Goal: Complete application form

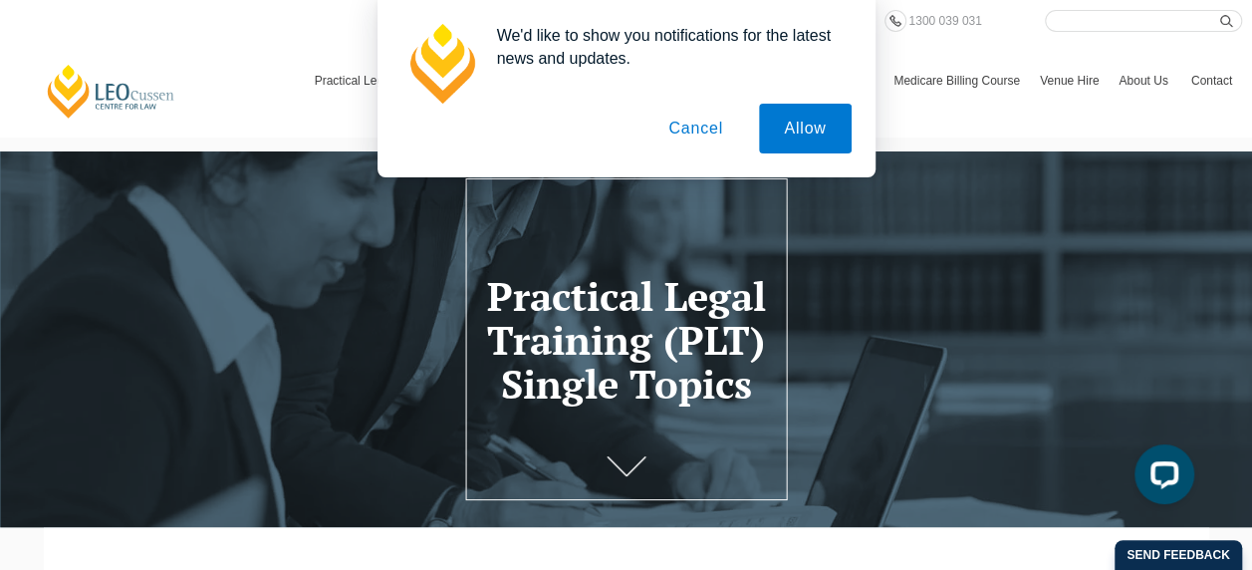
click at [694, 124] on button "Cancel" at bounding box center [695, 129] width 105 height 50
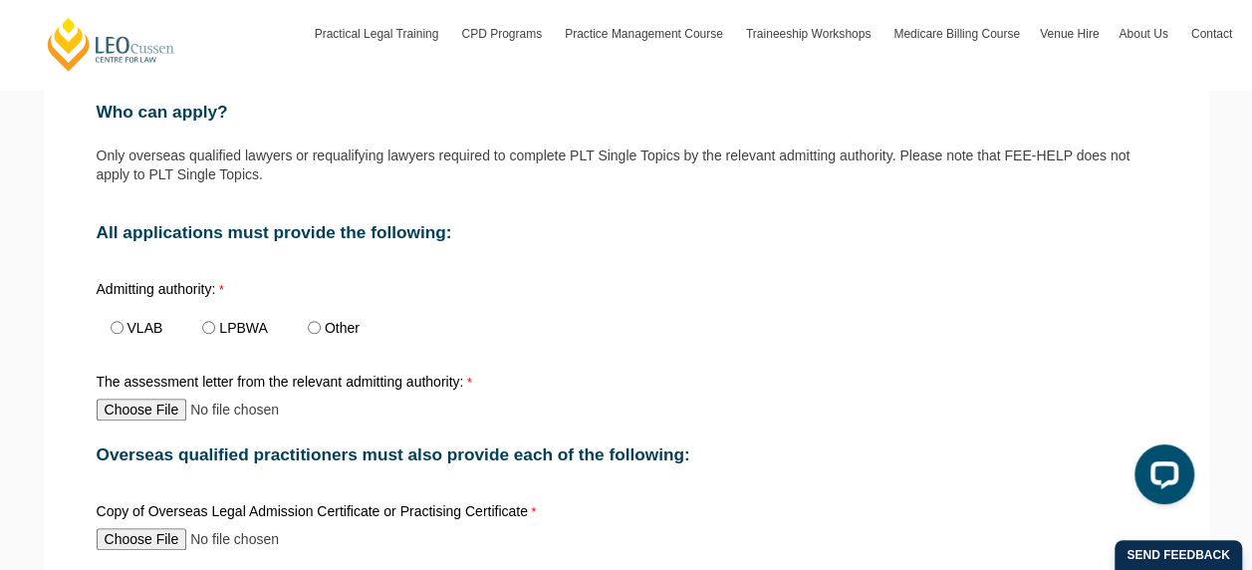
scroll to position [697, 0]
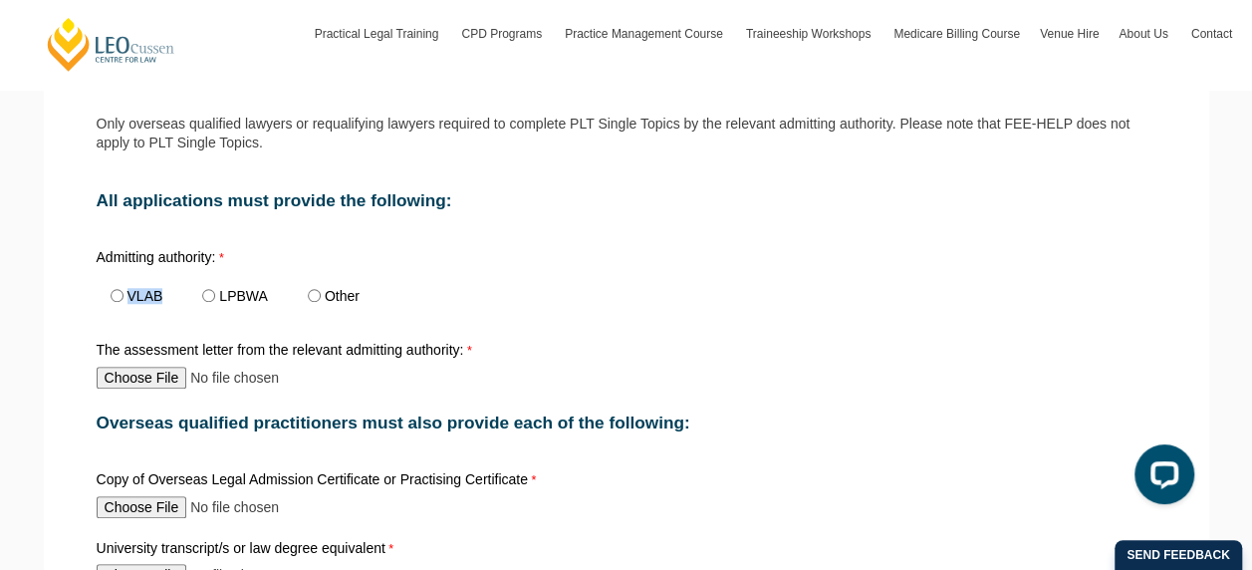
drag, startPoint x: 165, startPoint y: 299, endPoint x: 127, endPoint y: 300, distance: 37.9
click at [127, 300] on span "VLAB" at bounding box center [143, 297] width 93 height 46
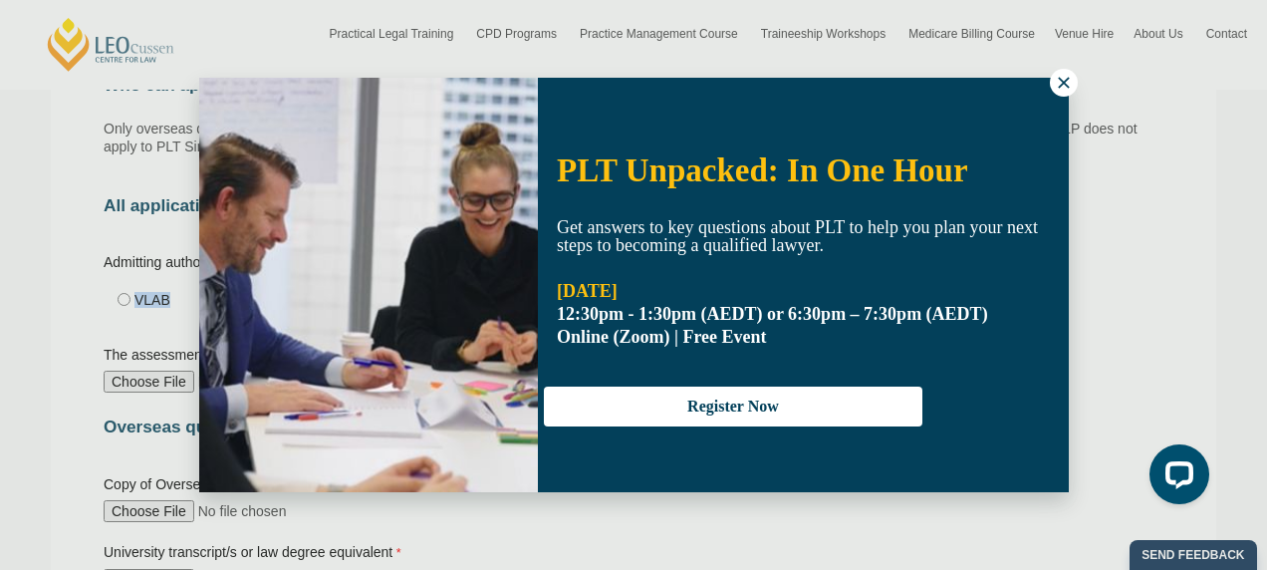
click at [1060, 79] on icon at bounding box center [1063, 82] width 11 height 11
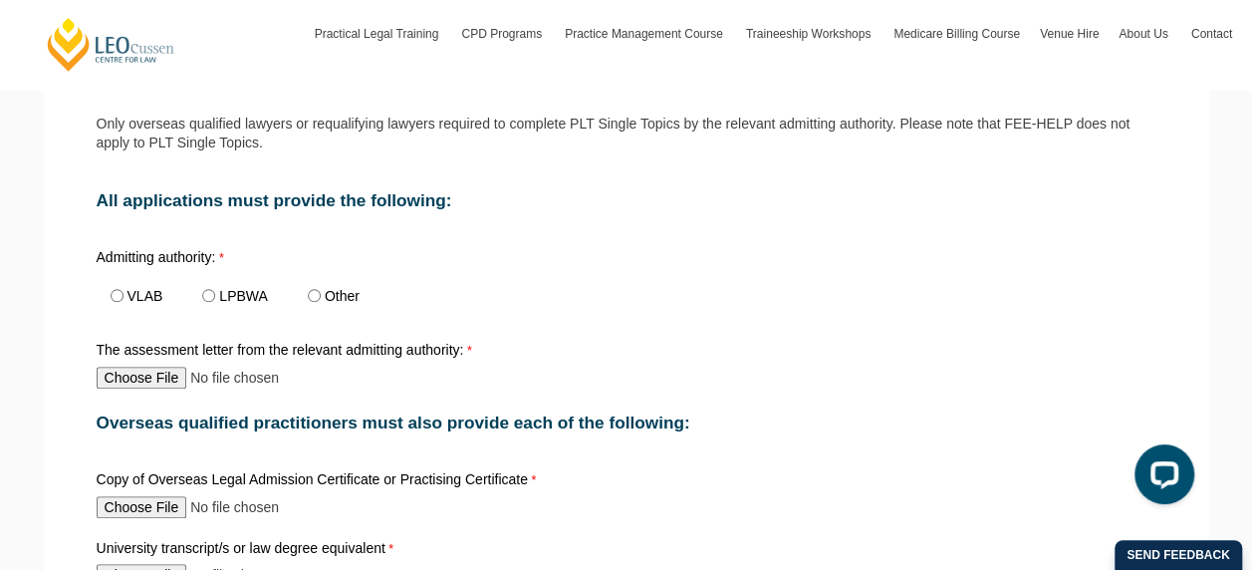
click at [321, 303] on span "Other" at bounding box center [340, 297] width 92 height 46
click at [314, 299] on input "Other" at bounding box center [314, 295] width 13 height 13
radio input "true"
click at [148, 378] on input "The assessment letter from the relevant admitting authority:" at bounding box center [229, 378] width 264 height 22
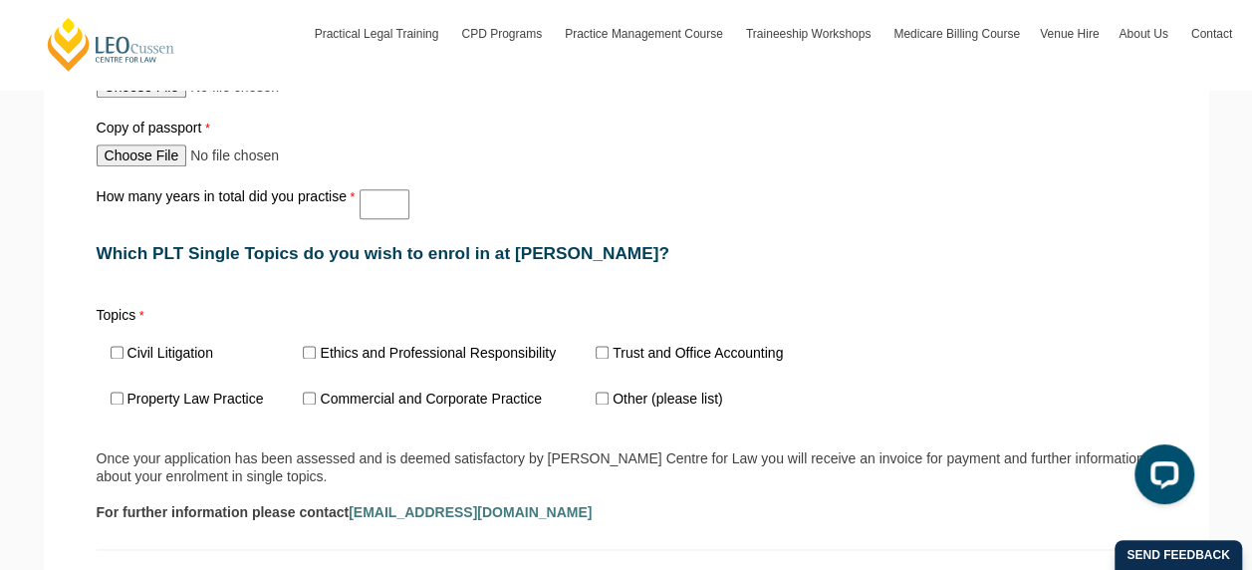
scroll to position [1195, 0]
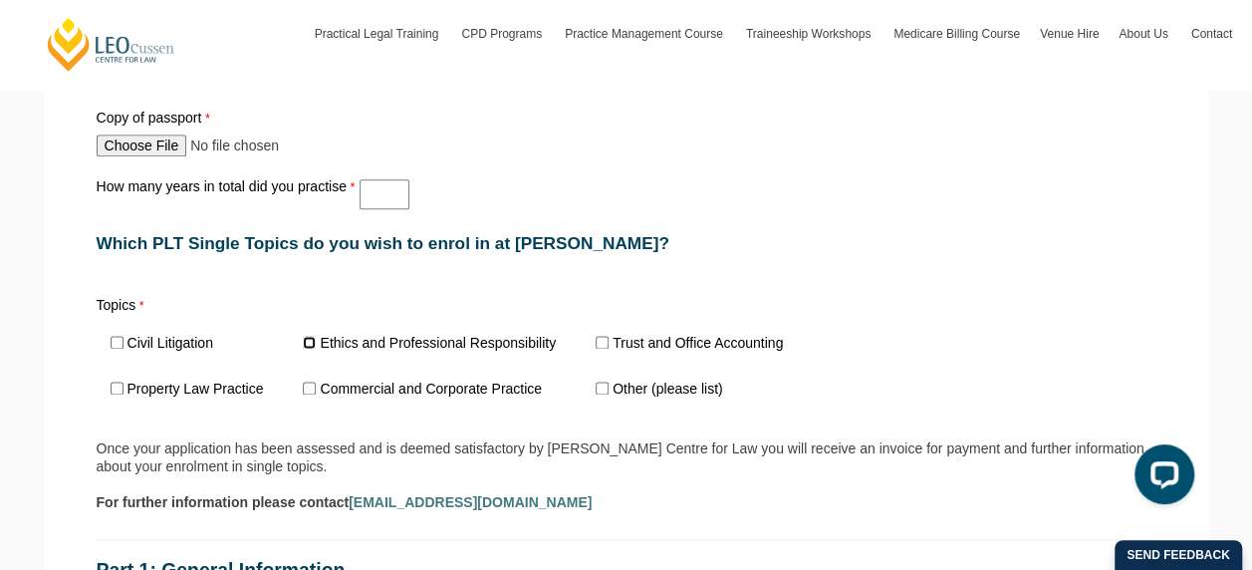
click at [314, 349] on input "Ethics and Professional Responsibility" at bounding box center [309, 342] width 13 height 13
checkbox input "true"
click at [586, 347] on span "Trust and Office Accounting" at bounding box center [695, 344] width 227 height 46
click at [603, 340] on input "Trust and Office Accounting" at bounding box center [602, 342] width 13 height 13
checkbox input "true"
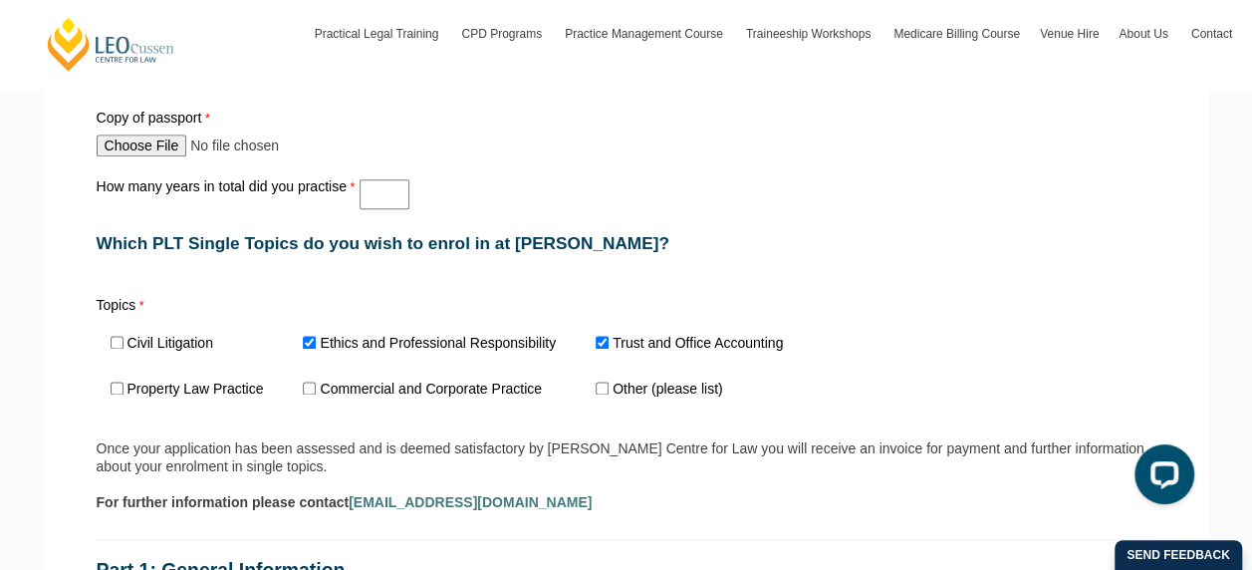
click at [134, 395] on label "Property Law Practice" at bounding box center [195, 388] width 136 height 14
click at [124, 394] on input "Property Law Practice" at bounding box center [117, 387] width 13 height 13
checkbox input "true"
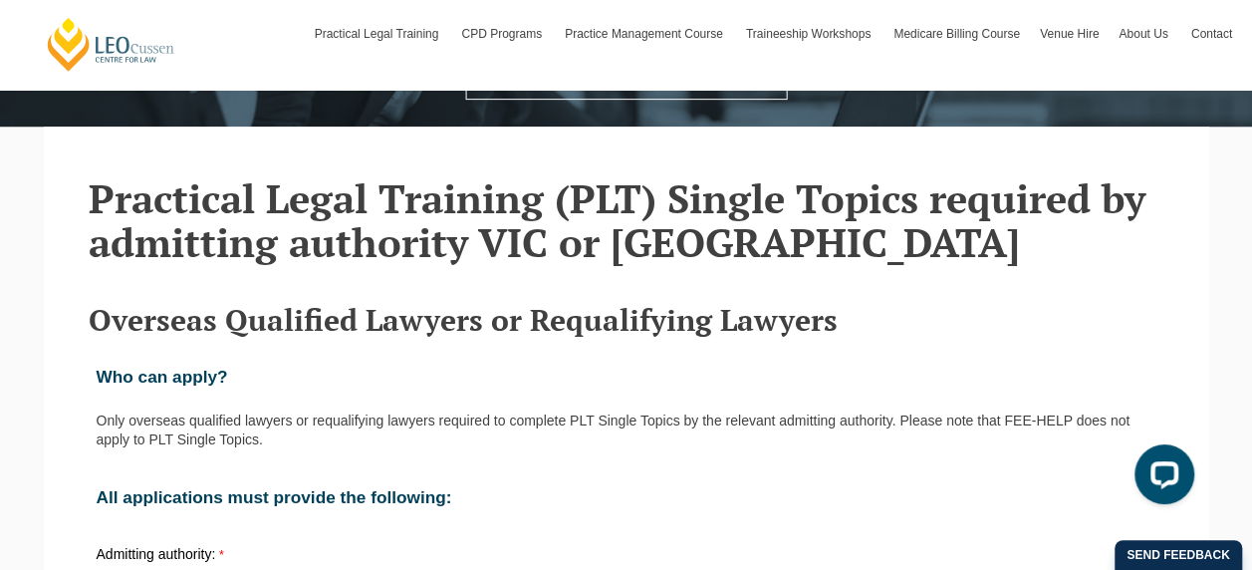
scroll to position [369, 0]
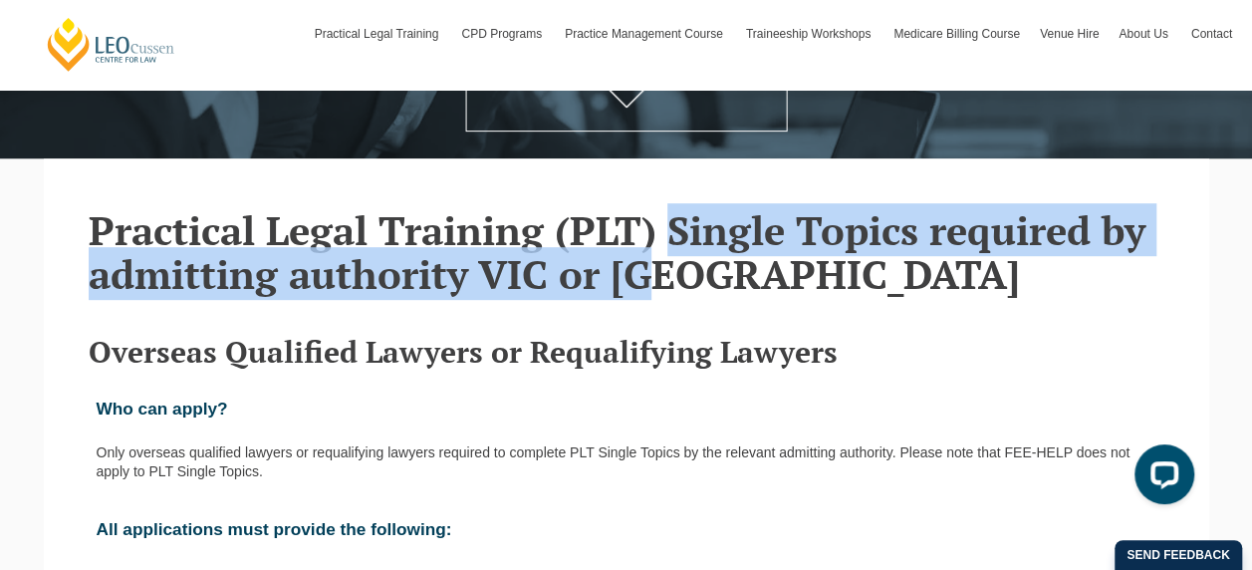
drag, startPoint x: 690, startPoint y: 272, endPoint x: 702, endPoint y: 306, distance: 35.9
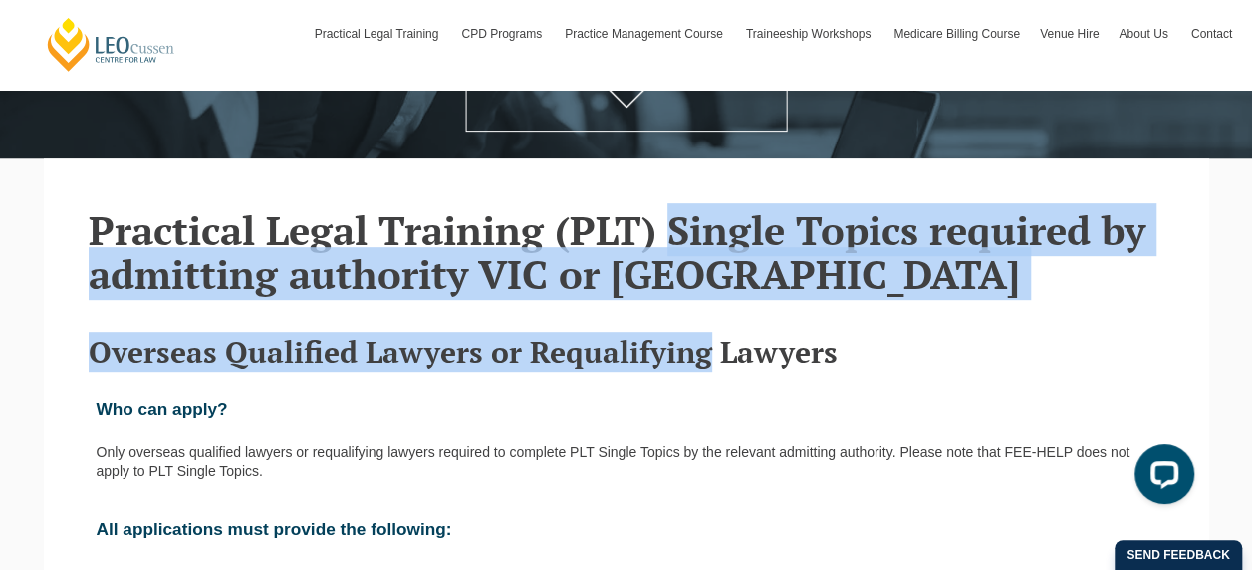
click at [415, 283] on h2 "Practical Legal Training (PLT) Single Topics required by admitting authority VI…" at bounding box center [627, 252] width 1076 height 88
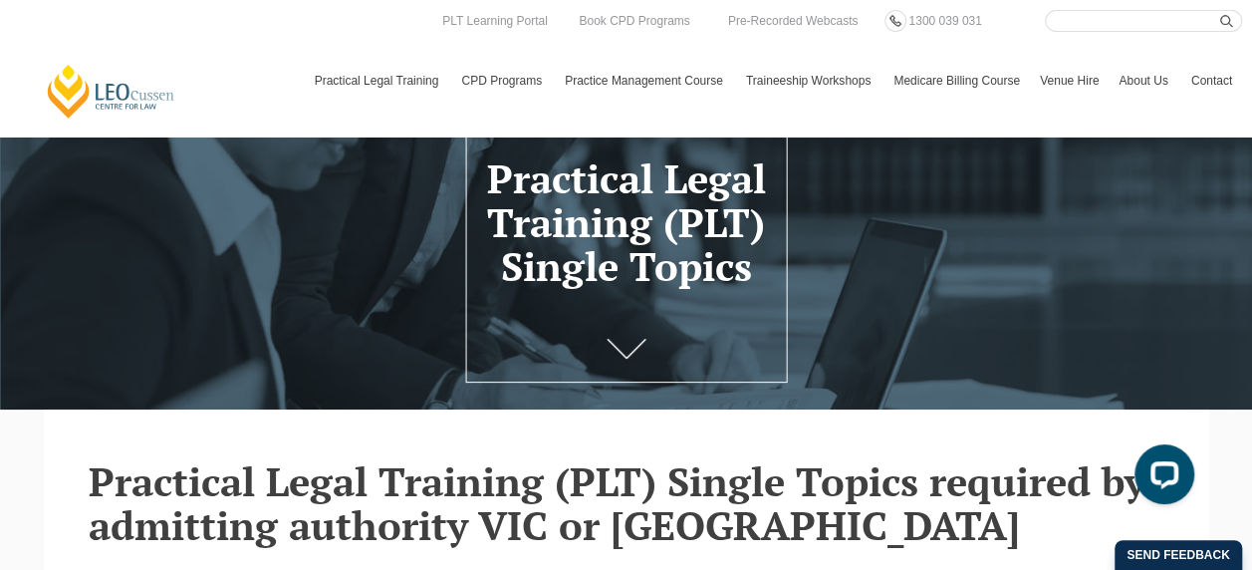
scroll to position [0, 0]
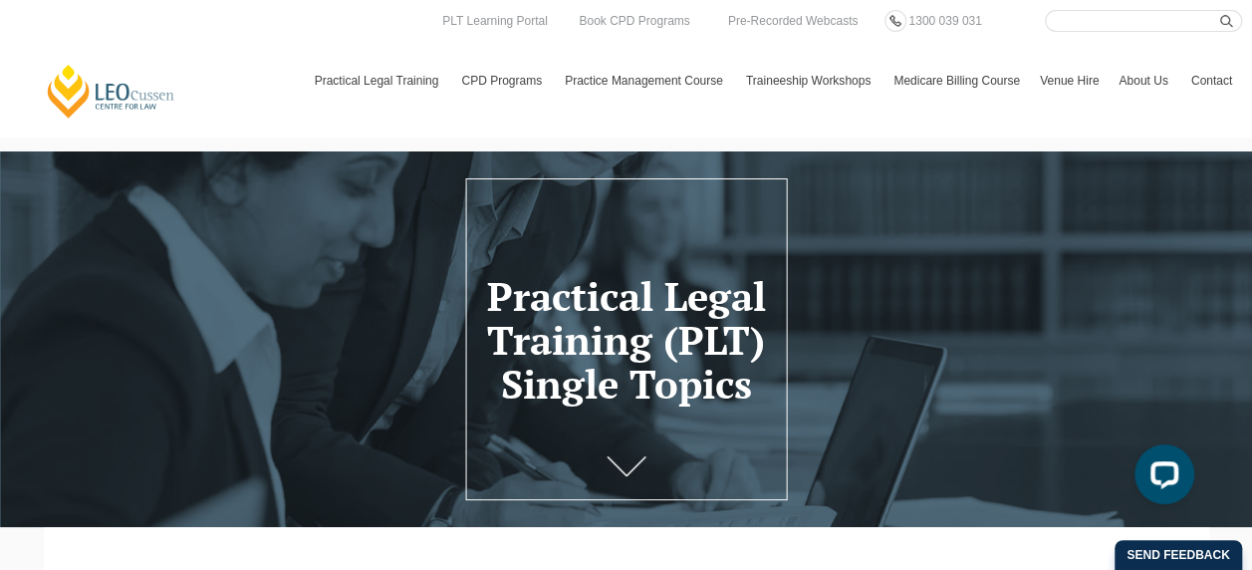
click at [623, 364] on h1 "Practical Legal Training (PLT) Single Topics" at bounding box center [626, 339] width 301 height 131
click at [643, 478] on icon at bounding box center [627, 472] width 40 height 20
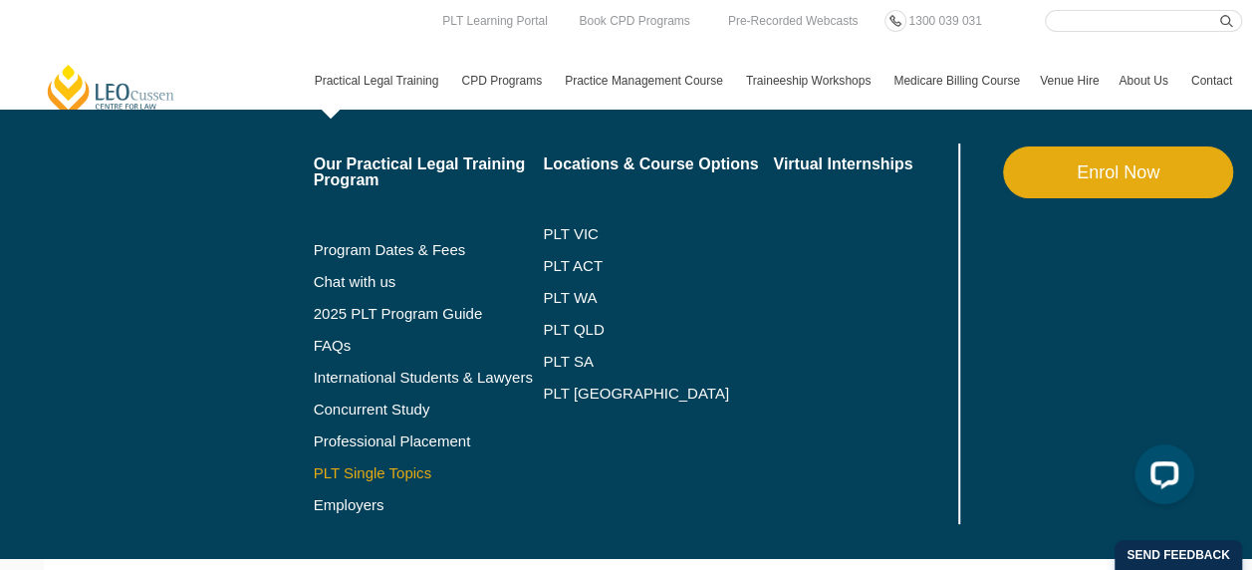
click at [419, 472] on link "PLT Single Topics" at bounding box center [429, 473] width 230 height 16
